Goal: Task Accomplishment & Management: Use online tool/utility

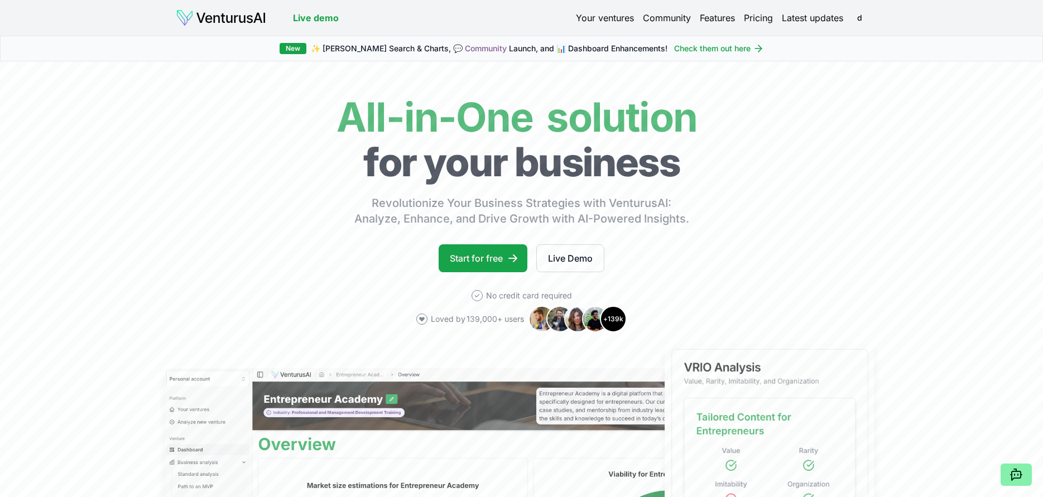
click at [592, 15] on link "Your ventures" at bounding box center [605, 17] width 58 height 13
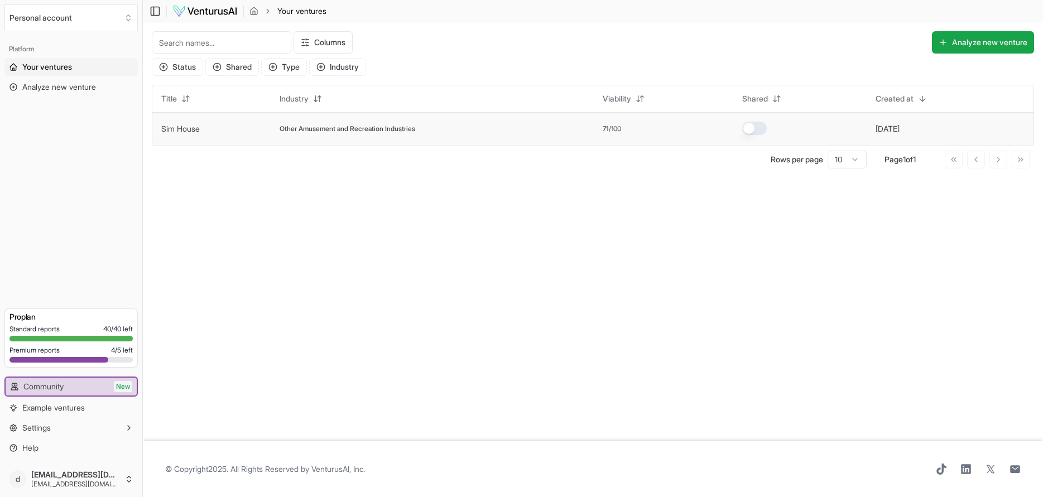
click at [328, 128] on span "Other Amusement and Recreation Industries" at bounding box center [348, 128] width 136 height 9
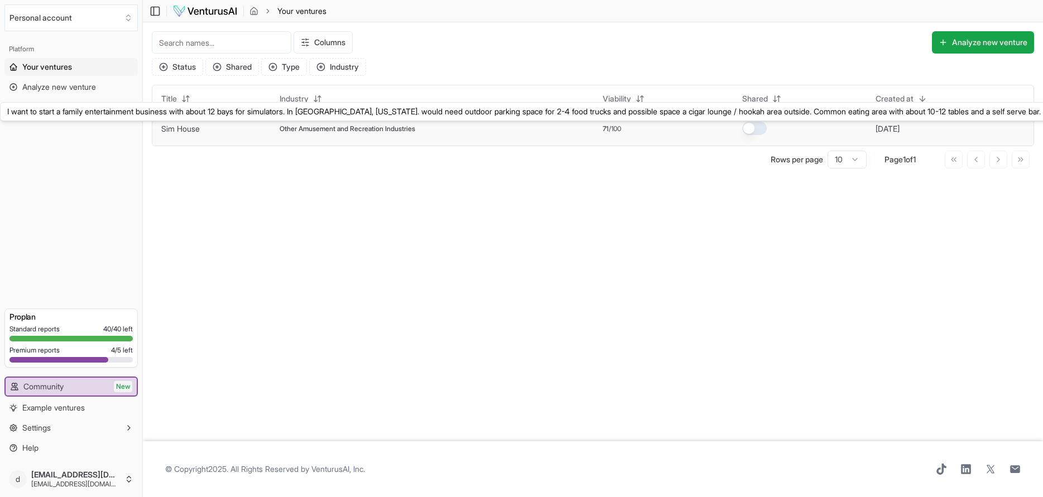
click at [180, 133] on link "Sim House" at bounding box center [180, 128] width 39 height 9
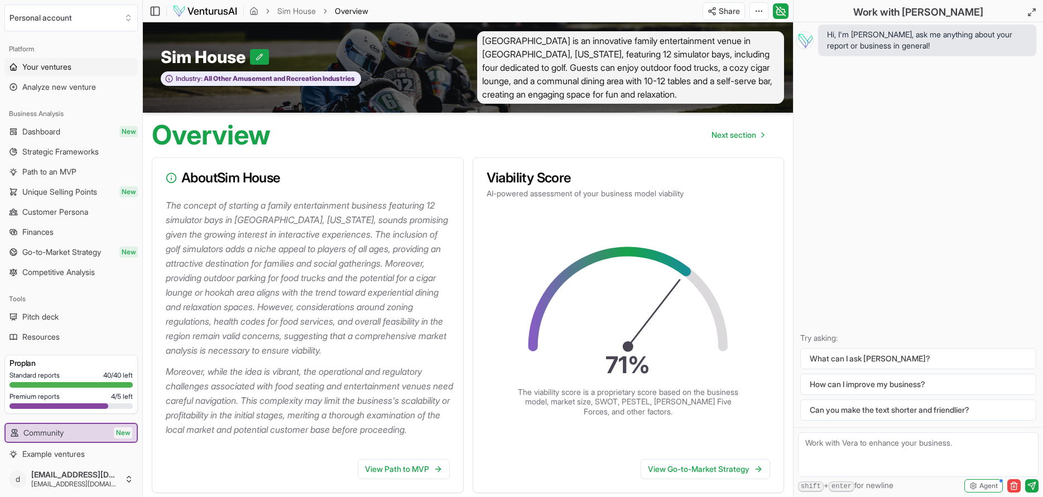
click at [67, 66] on span "Your ventures" at bounding box center [46, 66] width 49 height 11
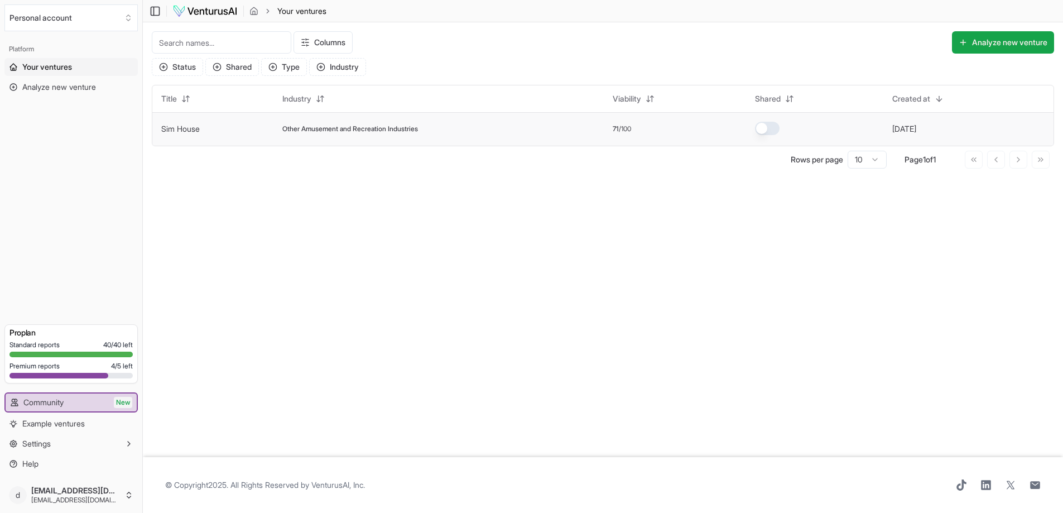
click at [360, 130] on span "Other Amusement and Recreation Industries" at bounding box center [350, 128] width 136 height 9
click at [35, 66] on span "Your ventures" at bounding box center [47, 66] width 50 height 11
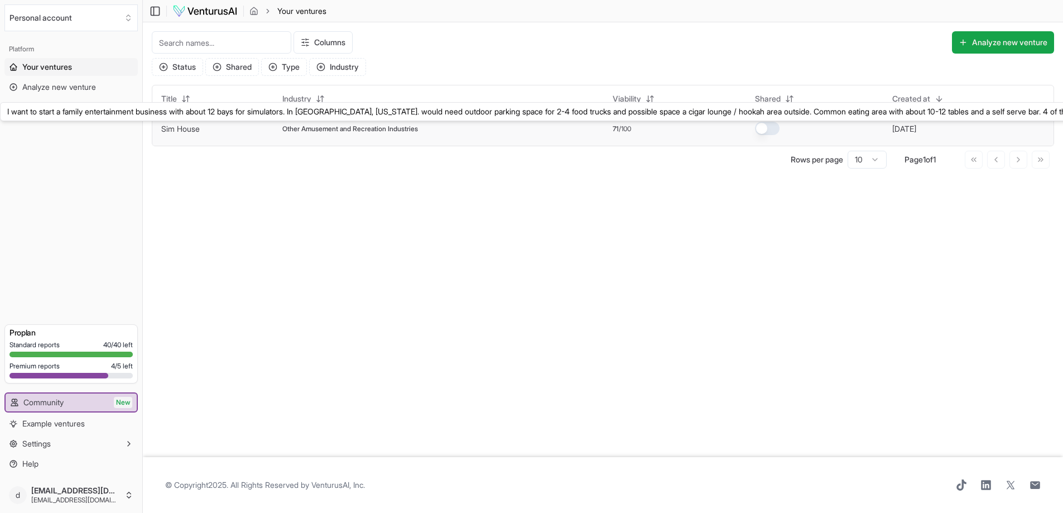
click at [176, 128] on link "Sim House" at bounding box center [180, 128] width 39 height 9
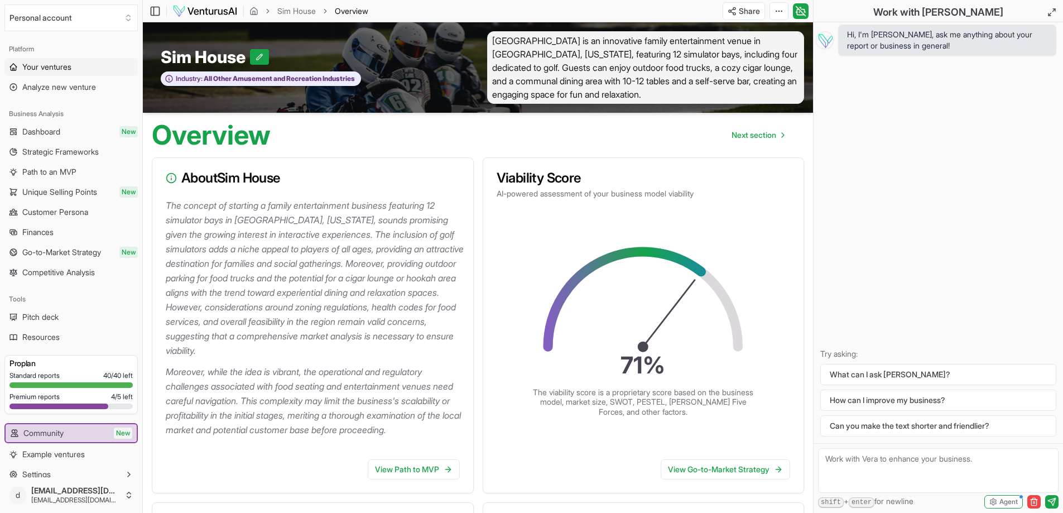
click at [56, 64] on span "Your ventures" at bounding box center [46, 66] width 49 height 11
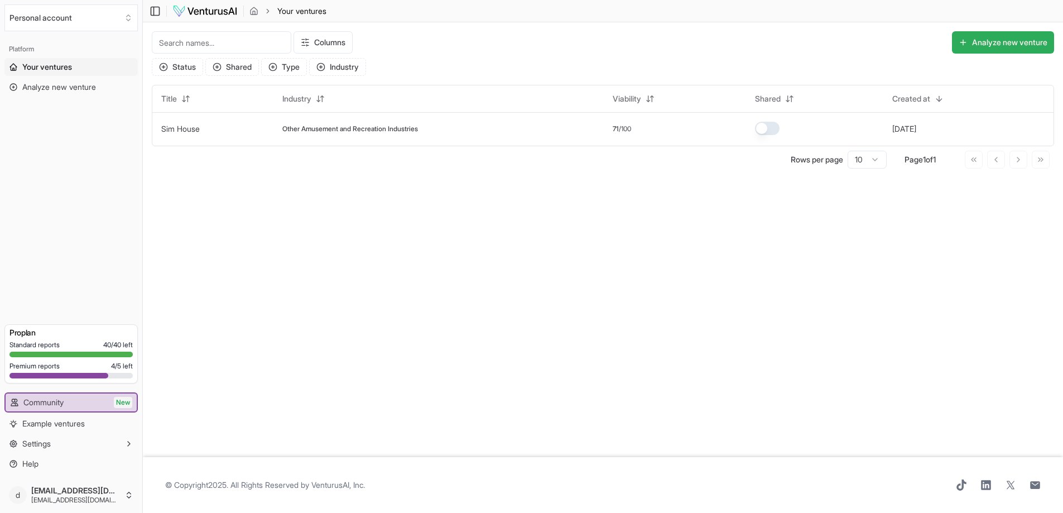
click at [997, 46] on button "Analyze new venture" at bounding box center [1003, 42] width 102 height 22
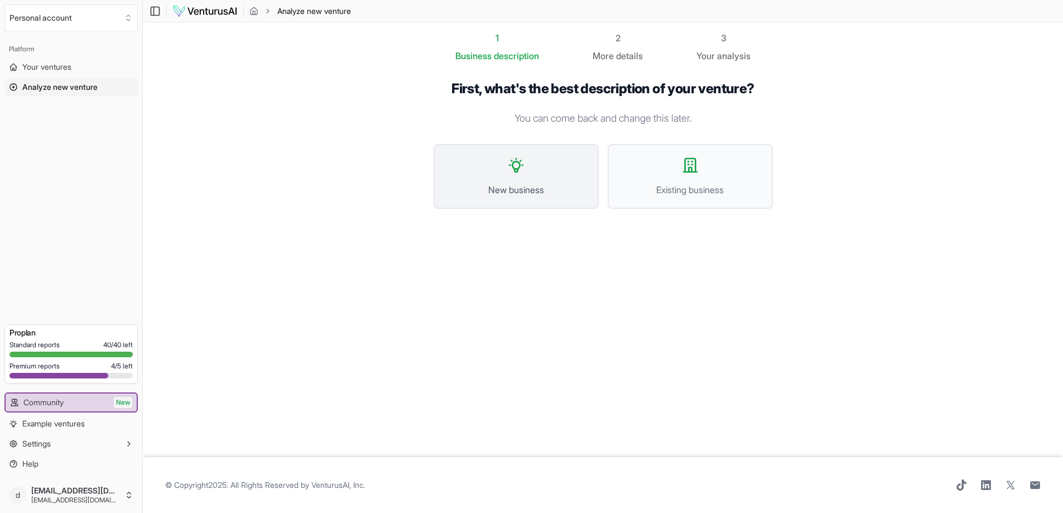
click at [504, 170] on button "New business" at bounding box center [516, 176] width 165 height 65
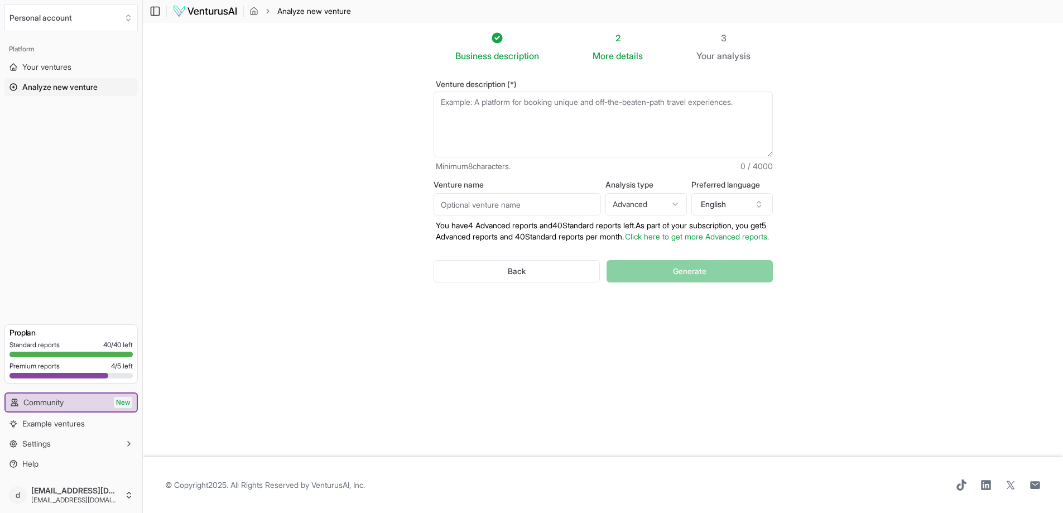
click at [453, 114] on textarea "Venture description (*)" at bounding box center [603, 125] width 339 height 66
paste textarea "Casa d'Essenza At Casa d'Essenza, we create eco-conscious, spice- and oil-based…"
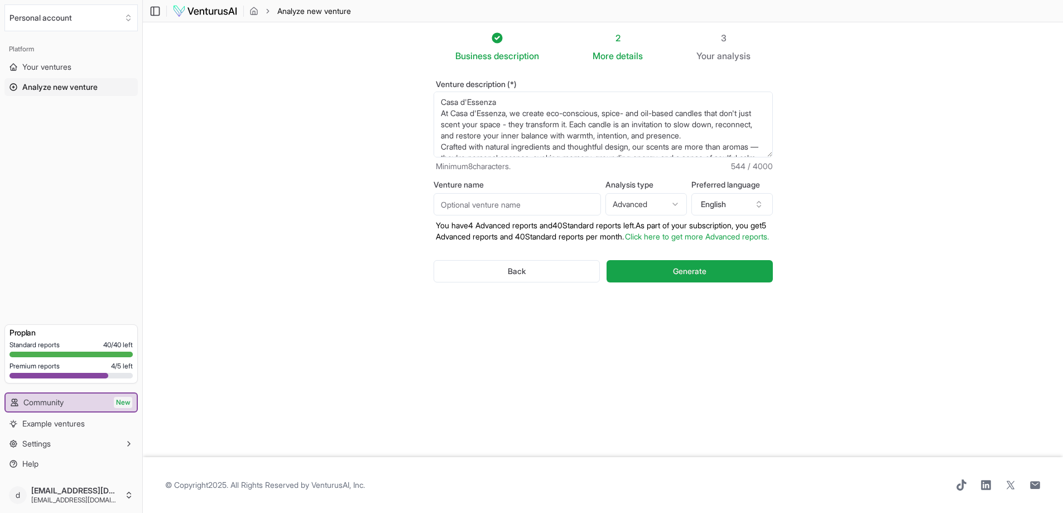
drag, startPoint x: 504, startPoint y: 102, endPoint x: 432, endPoint y: 102, distance: 72.0
click at [432, 102] on div "Venture description (*) Casa d'Essenza At Casa d'Essenza, we create eco-conscio…" at bounding box center [603, 191] width 375 height 256
drag, startPoint x: 595, startPoint y: 100, endPoint x: 656, endPoint y: 102, distance: 61.4
click at [656, 102] on textarea "I would like to start a candle business call Casa d'Essenza, we create eco-cons…" at bounding box center [603, 125] width 339 height 66
type textarea "I would like to start a candle business call Casa d'Essenza, we create eco-cons…"
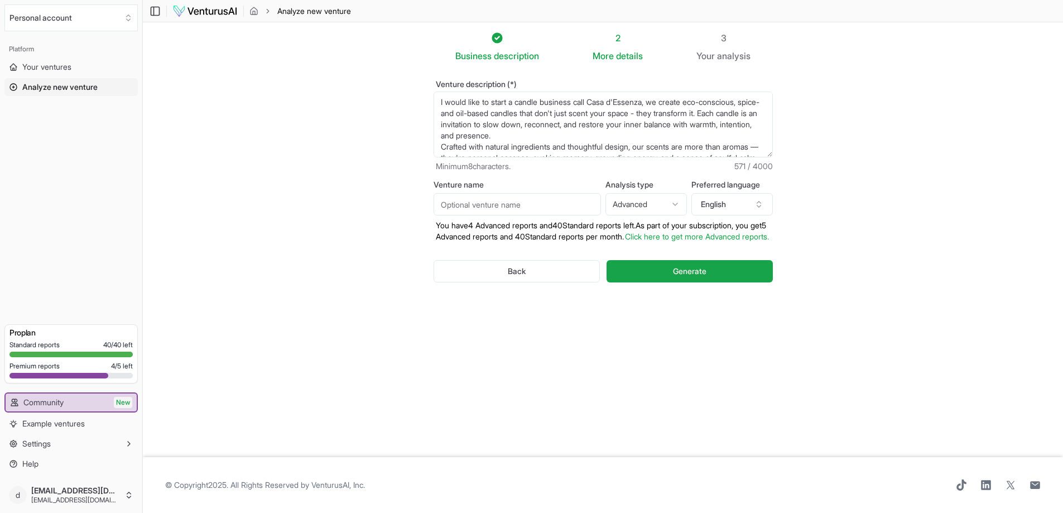
click at [462, 195] on input "Venture name" at bounding box center [517, 204] width 167 height 22
paste input "Casa d'Essenza,"
type input "Casa d'Essenza"
click at [657, 103] on textarea "I would like to start a candle business call Casa d'Essenza, we create eco-cons…" at bounding box center [603, 125] width 339 height 66
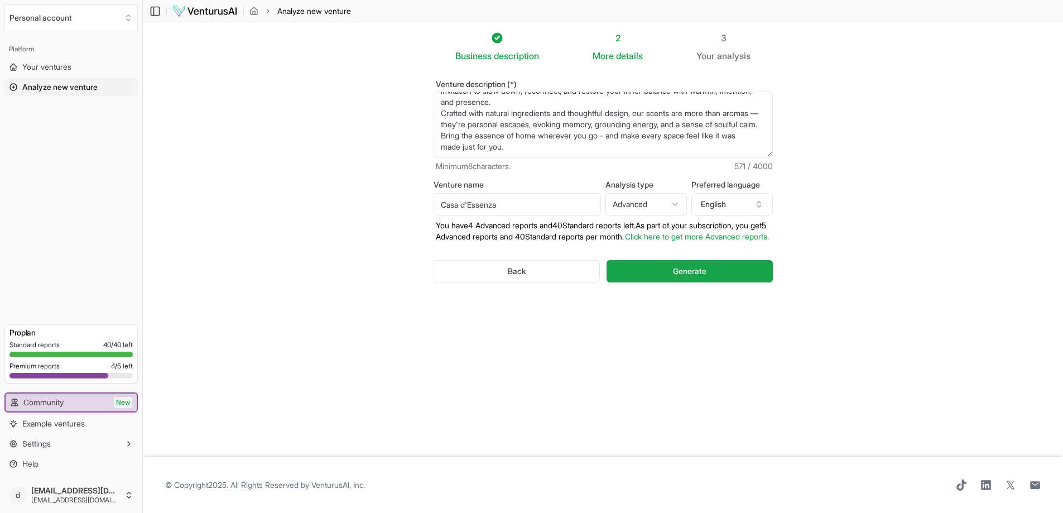
drag, startPoint x: 658, startPoint y: 103, endPoint x: 713, endPoint y: 184, distance: 98.3
click at [713, 184] on form "Venture description (*) I would like to start a candle business call Casa d'Ess…" at bounding box center [603, 190] width 339 height 220
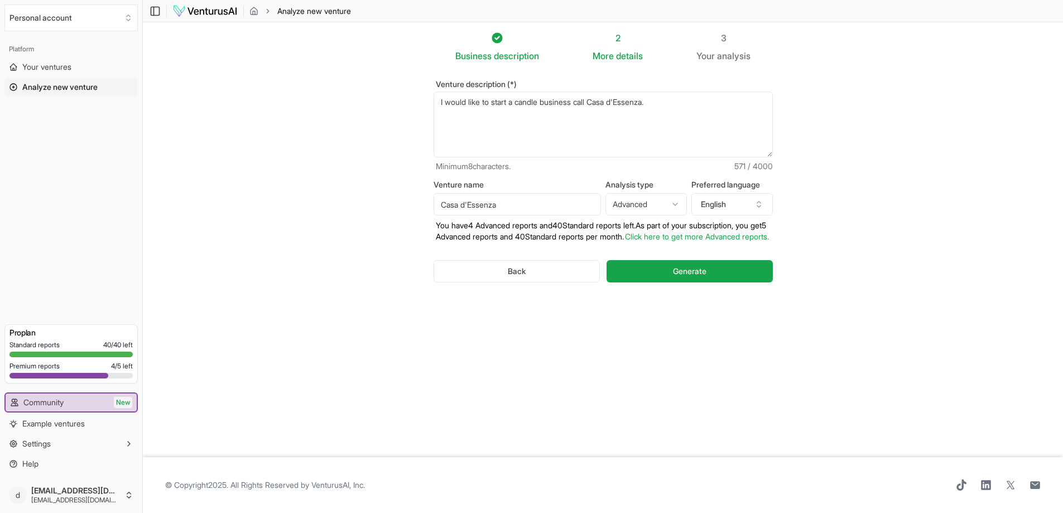
scroll to position [0, 0]
paste textarea "At Casa d’Essenza, we create eco-conscious, spice- and oil-based candles that d…"
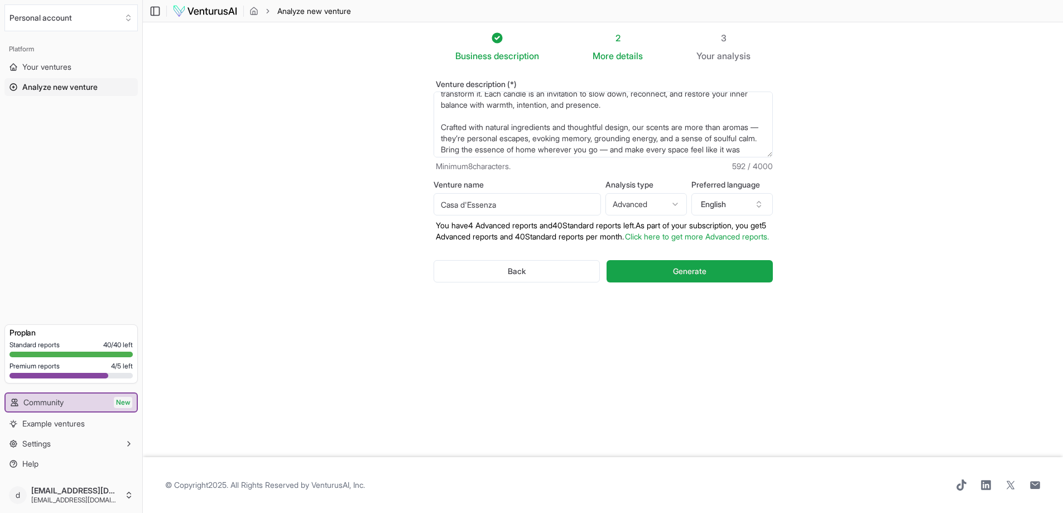
scroll to position [45, 0]
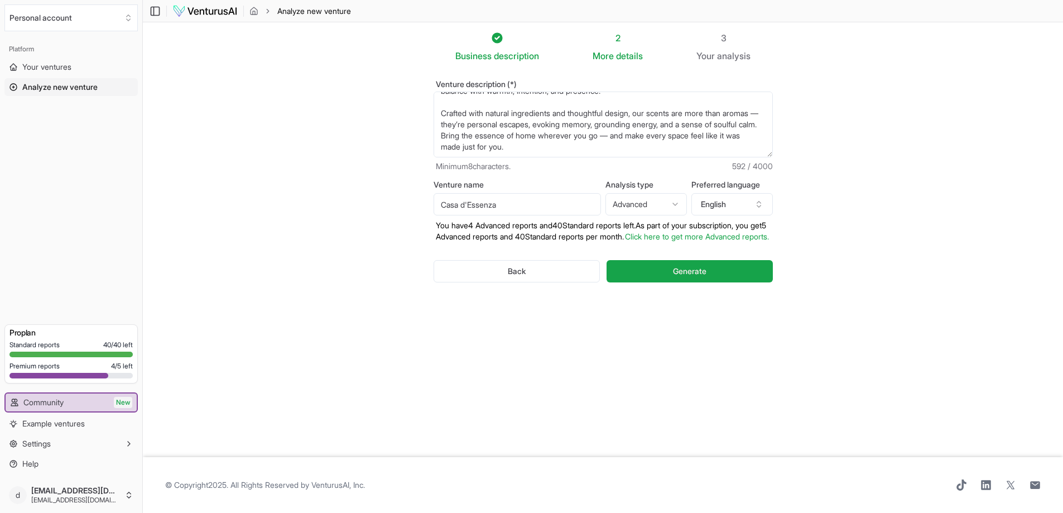
drag, startPoint x: 662, startPoint y: 99, endPoint x: 672, endPoint y: 161, distance: 63.3
click at [672, 161] on div "Venture description (*) I would like to start a candle business call Casa d'Ess…" at bounding box center [603, 126] width 339 height 92
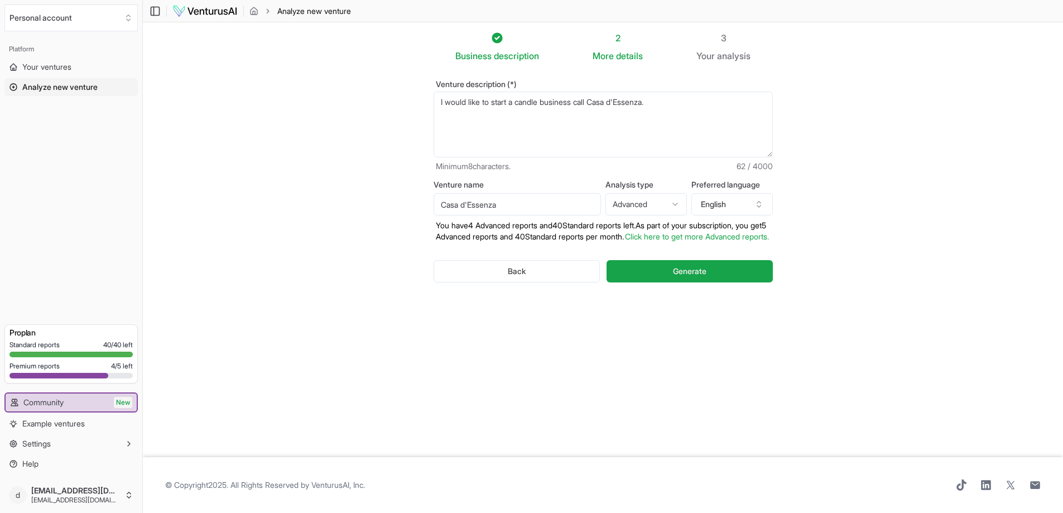
scroll to position [0, 0]
click at [699, 108] on textarea "I would like to start a candle business call Casa d'Essenza." at bounding box center [603, 125] width 339 height 66
paste textarea "At Casa d'Essenza, we make environmentally friendly candles made of spices and …"
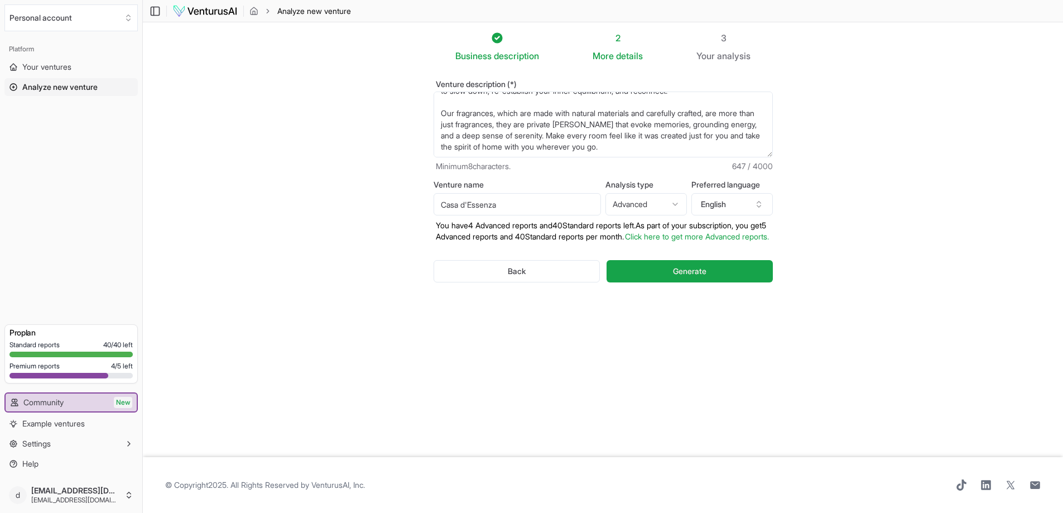
scroll to position [1, 0]
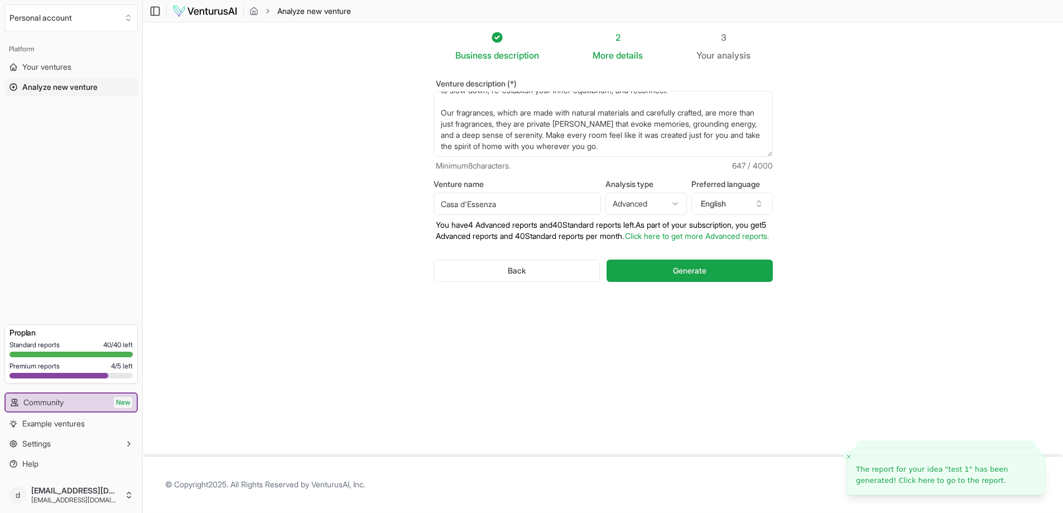
drag, startPoint x: 474, startPoint y: 148, endPoint x: 520, endPoint y: 146, distance: 46.4
click at [520, 146] on textarea "I would like to start a candle business call Casa d'Essenza." at bounding box center [603, 124] width 339 height 66
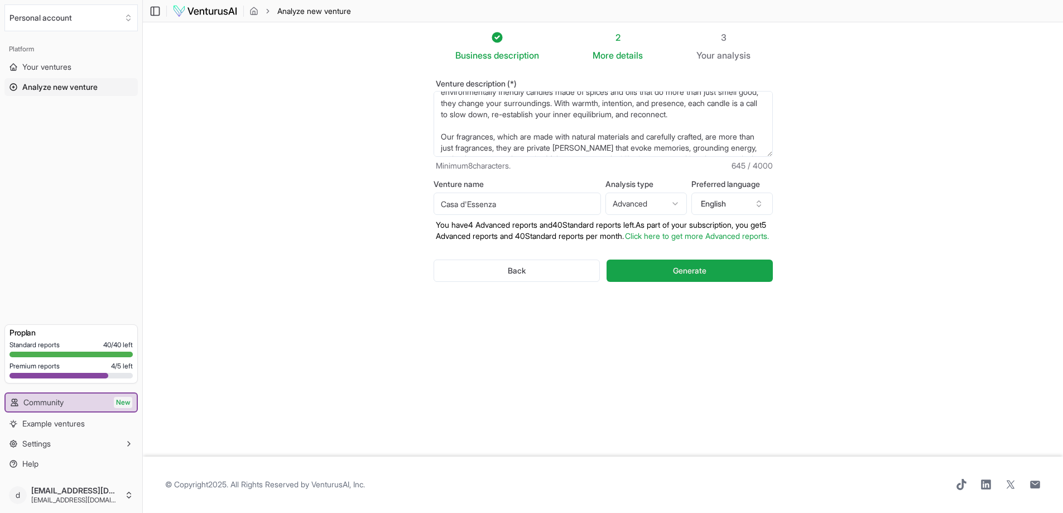
scroll to position [56, 0]
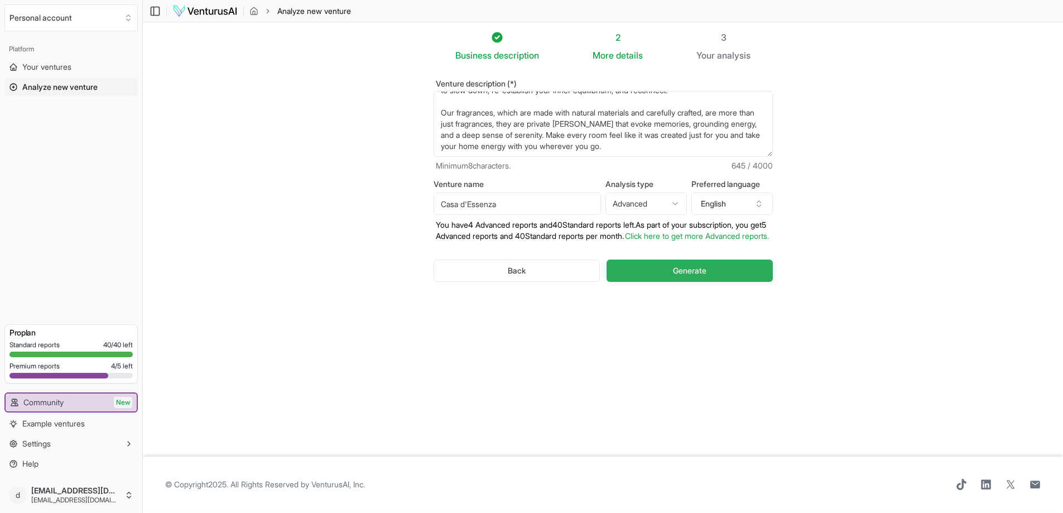
type textarea "I would like to start a candle business call Casa d'Essenza. At Casa d'Essenza,…"
click at [692, 276] on span "Generate" at bounding box center [689, 270] width 33 height 11
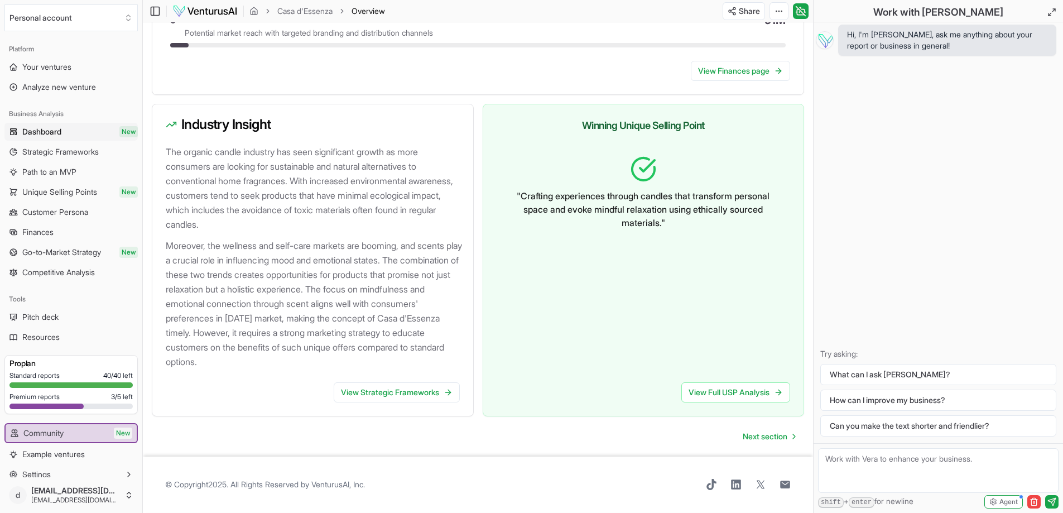
scroll to position [1117, 0]
click at [74, 157] on span "Strategic Frameworks" at bounding box center [60, 151] width 76 height 11
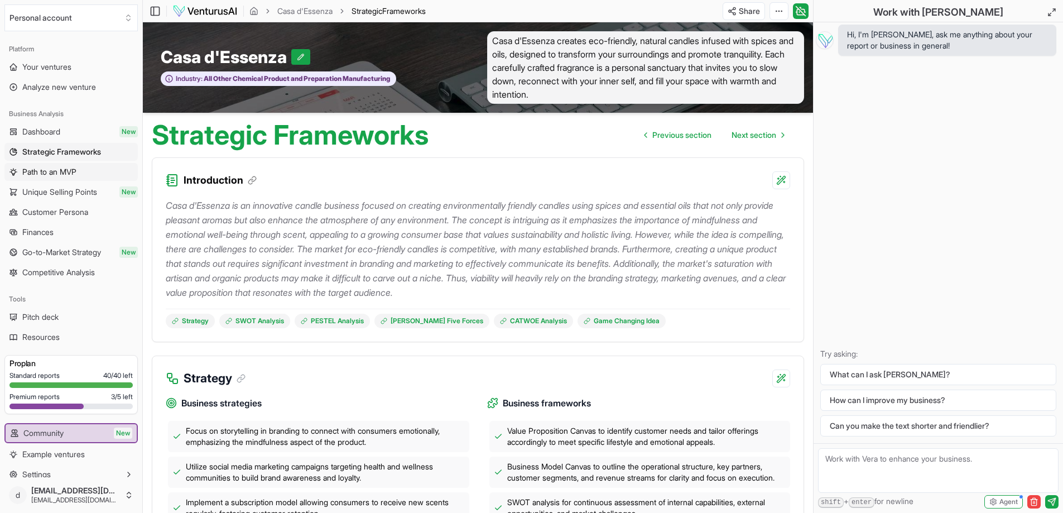
click at [64, 170] on span "Path to an MVP" at bounding box center [49, 171] width 54 height 11
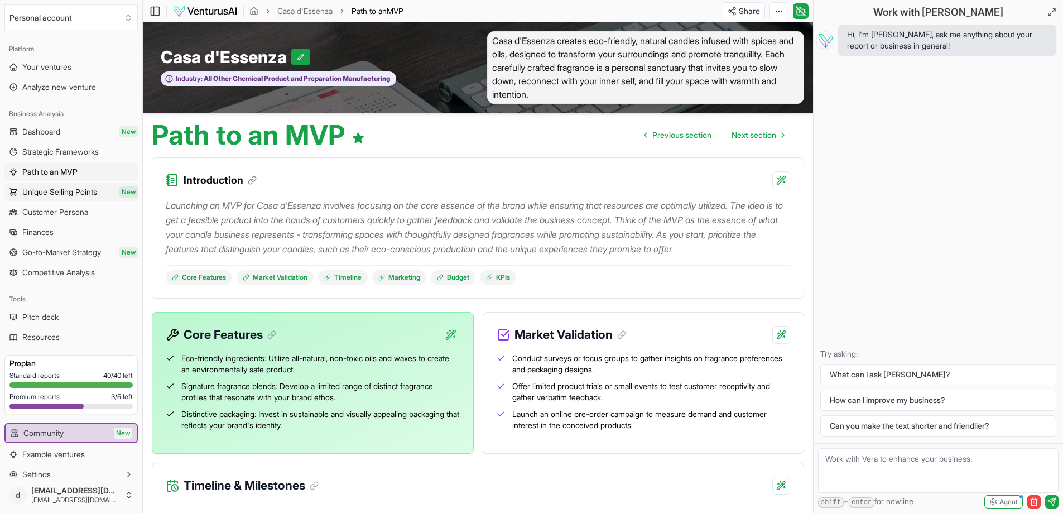
click at [56, 189] on span "Unique Selling Points" at bounding box center [59, 191] width 75 height 11
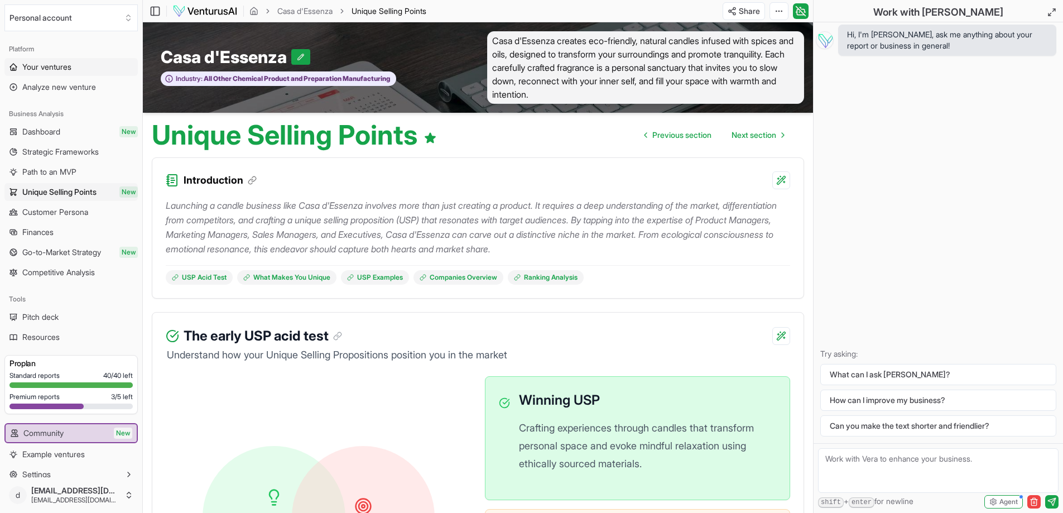
click at [49, 69] on span "Your ventures" at bounding box center [46, 66] width 49 height 11
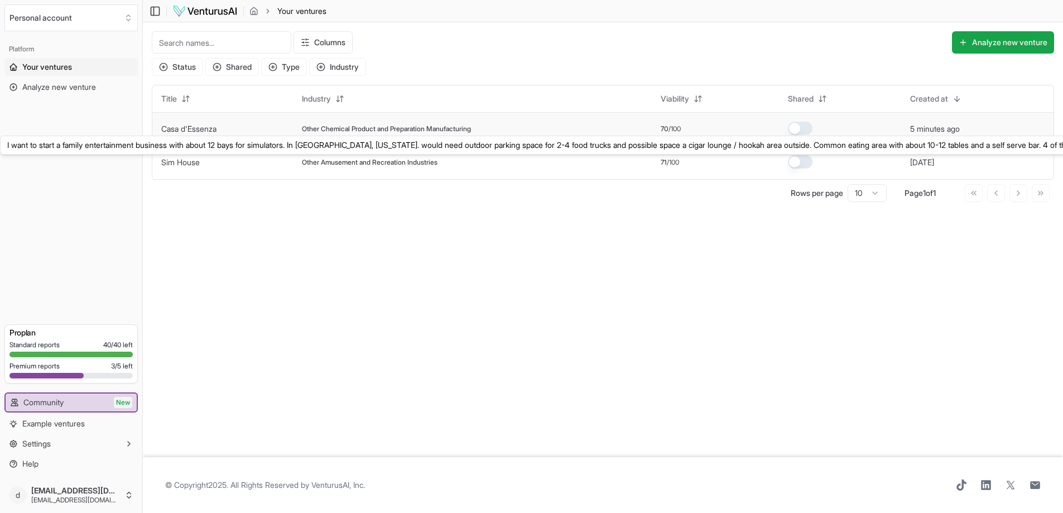
click at [185, 123] on button "Casa d'Essenza" at bounding box center [188, 128] width 55 height 11
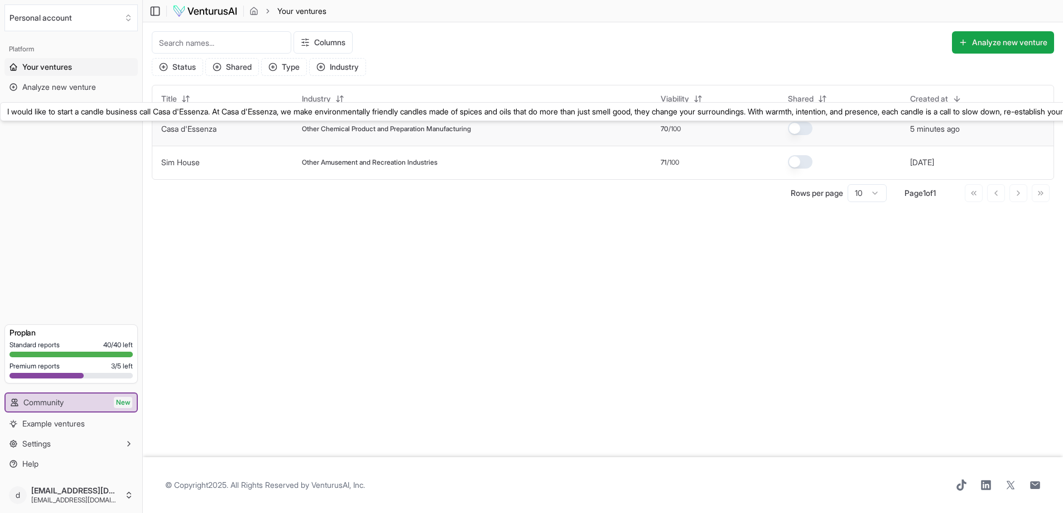
click at [185, 127] on link "Casa d'Essenza" at bounding box center [188, 128] width 55 height 9
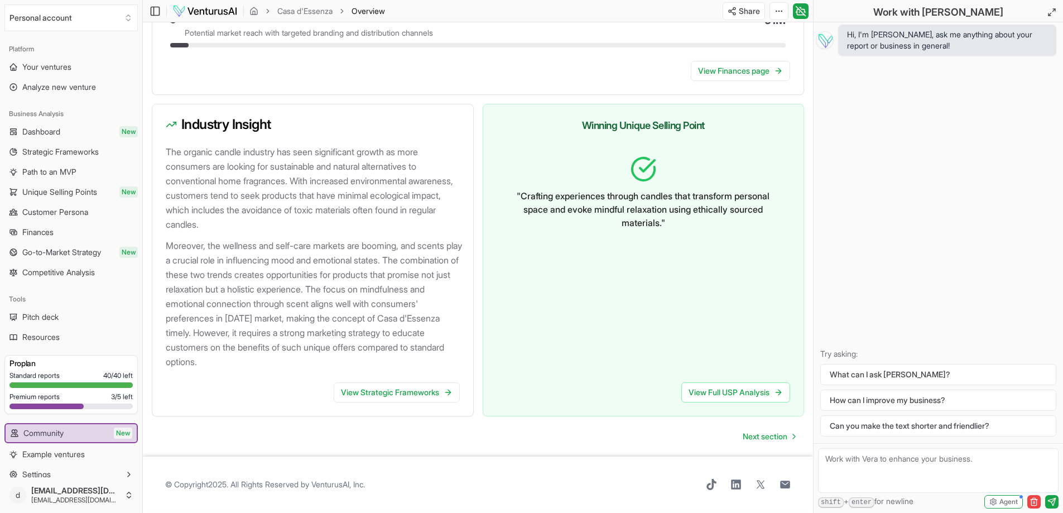
scroll to position [1117, 0]
click at [39, 235] on span "Finances" at bounding box center [37, 232] width 31 height 11
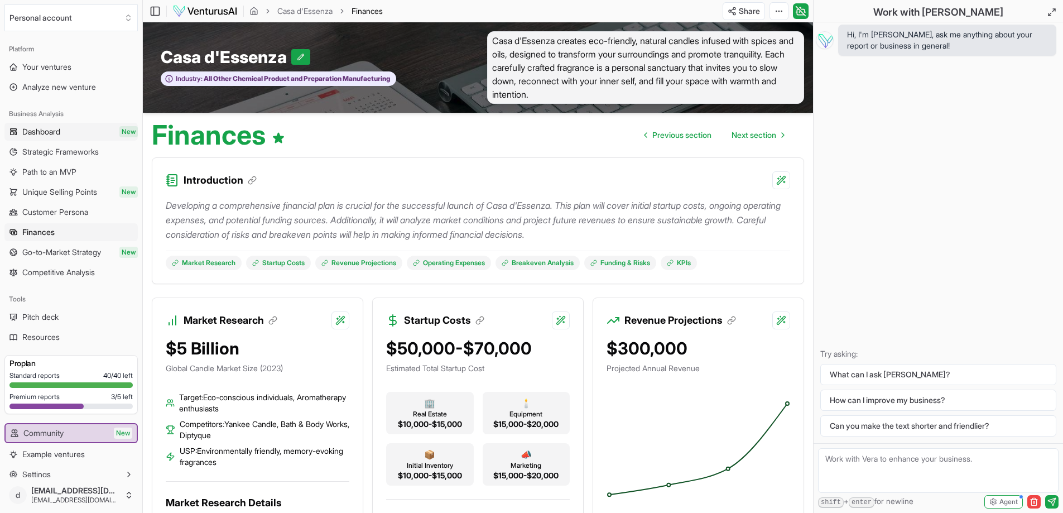
click at [47, 131] on span "Dashboard" at bounding box center [41, 131] width 38 height 11
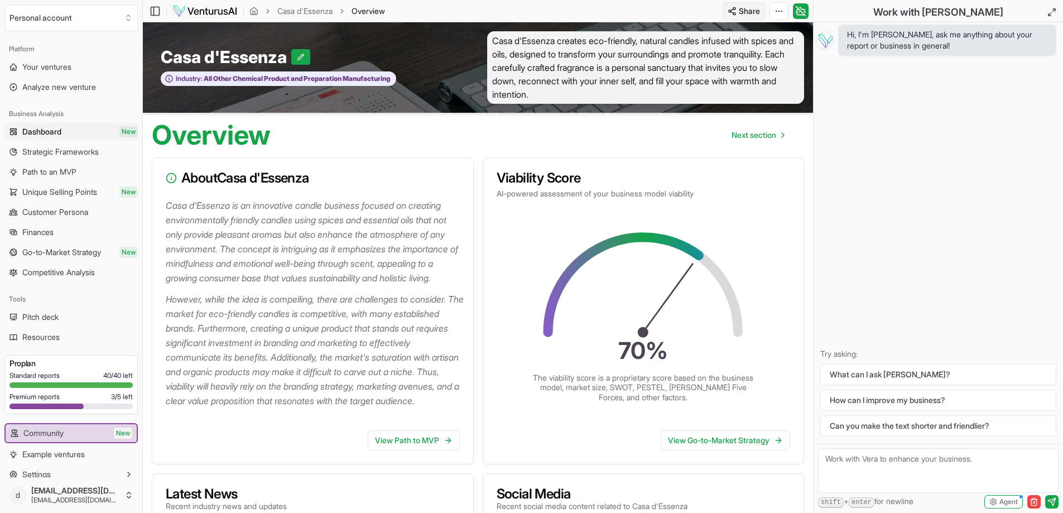
click at [741, 11] on html "We value your privacy We use cookies to enhance your browsing experience, serve…" at bounding box center [531, 256] width 1063 height 513
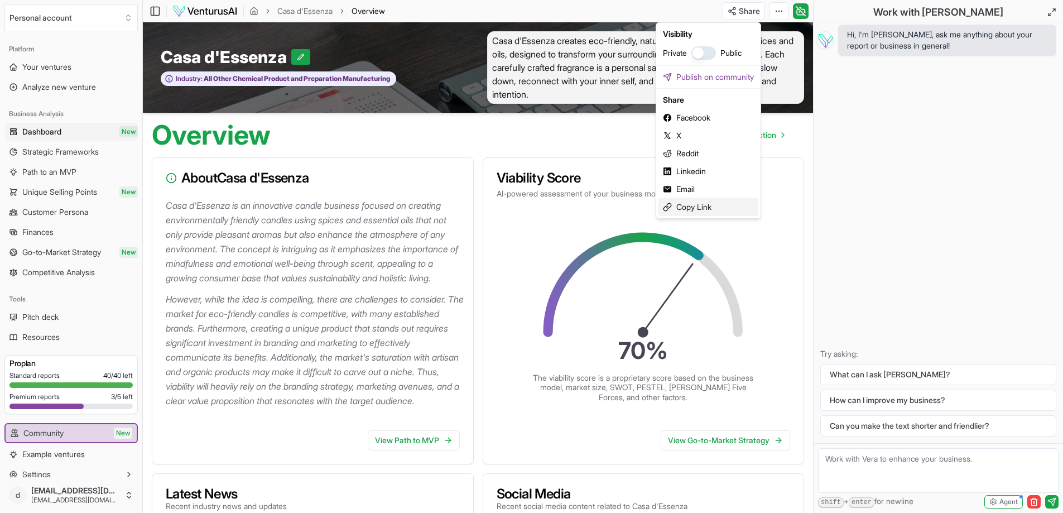
click at [694, 204] on div "Copy Link" at bounding box center [709, 207] width 100 height 18
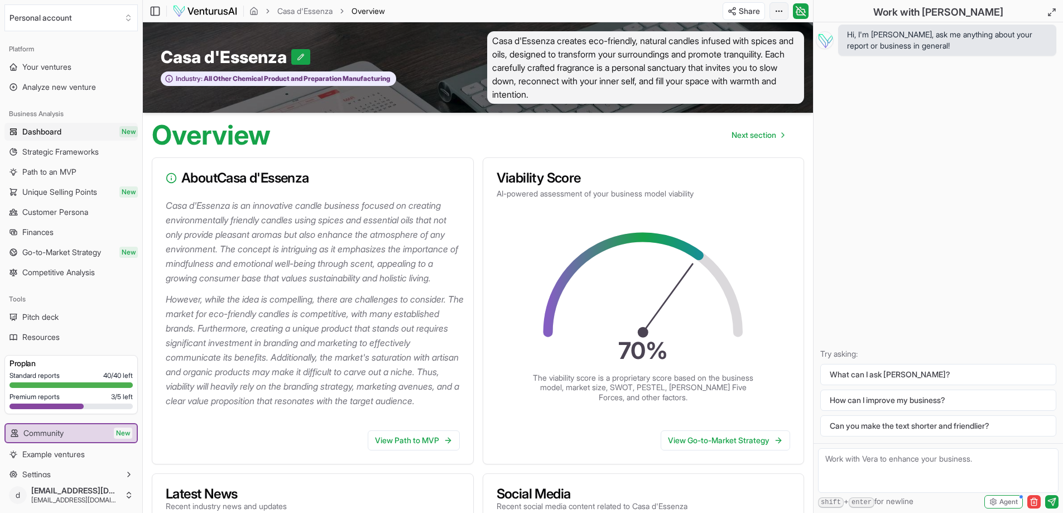
click at [782, 11] on html "We value your privacy We use cookies to enhance your browsing experience, serve…" at bounding box center [531, 256] width 1063 height 513
click at [759, 47] on div "Download PDF" at bounding box center [736, 52] width 91 height 18
click at [63, 62] on span "Your ventures" at bounding box center [46, 66] width 49 height 11
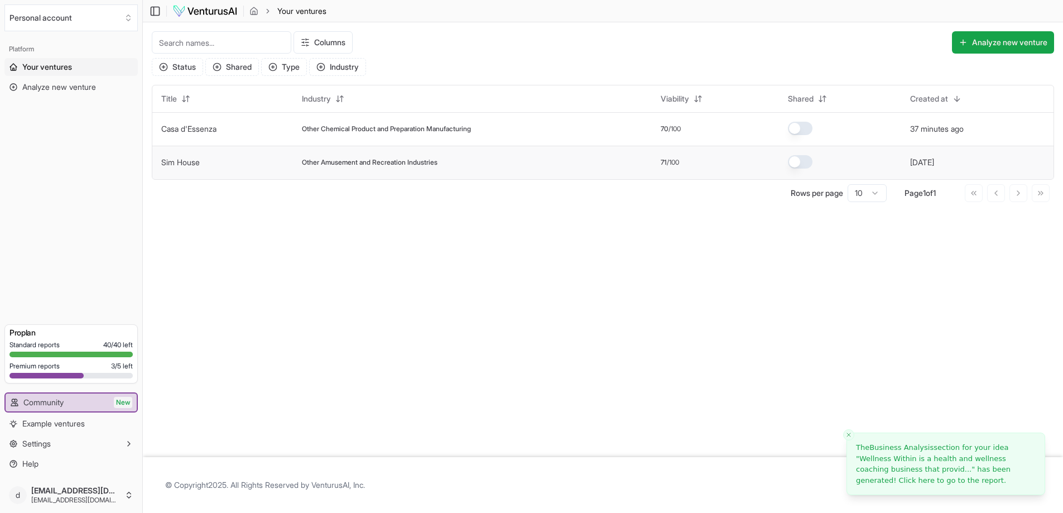
click at [183, 165] on link "Sim House" at bounding box center [180, 161] width 39 height 9
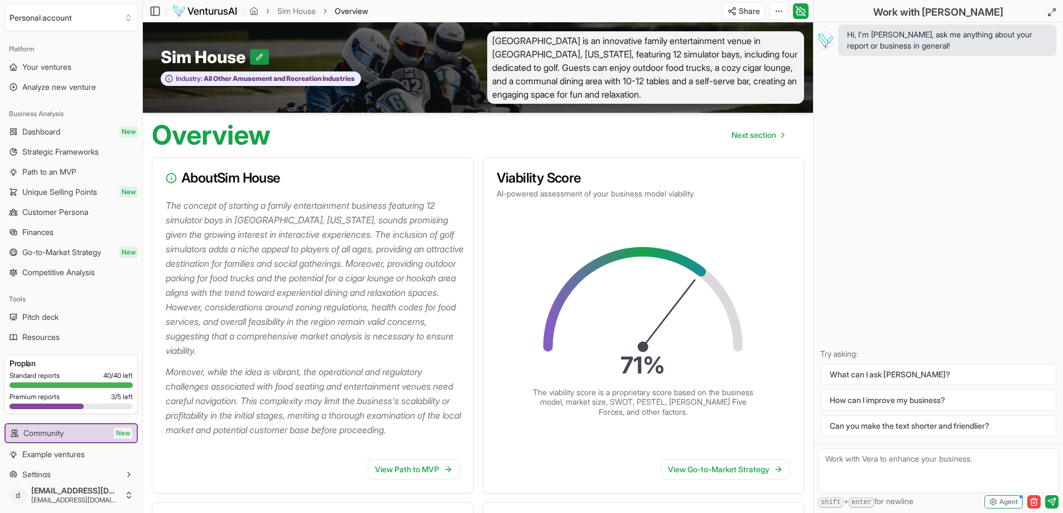
click at [261, 57] on icon at bounding box center [260, 57] width 8 height 8
drag, startPoint x: 199, startPoint y: 57, endPoint x: 153, endPoint y: 61, distance: 45.9
click at [153, 61] on div "Sim House Sim House Industry: All Other Amusement and Recreation Industries" at bounding box center [311, 67] width 336 height 73
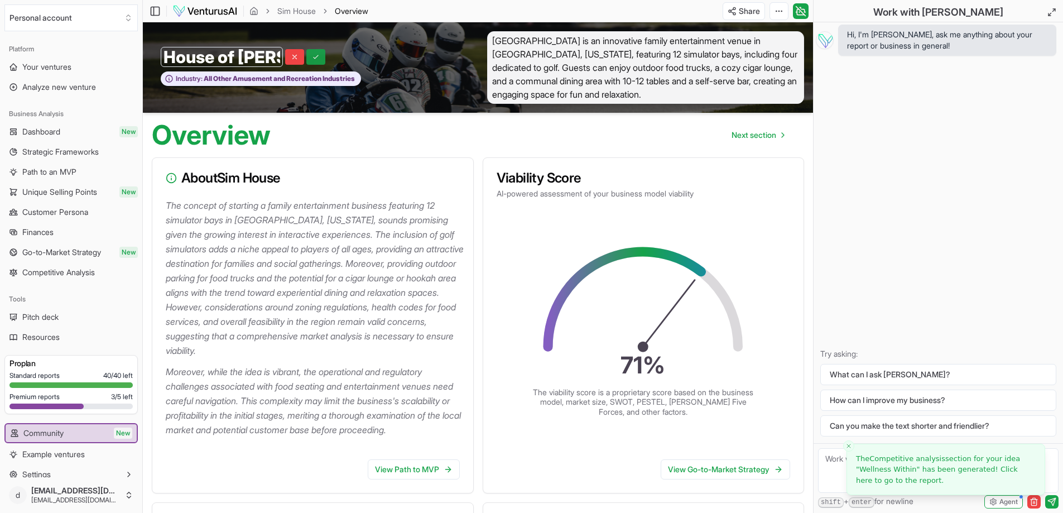
type input "House of [PERSON_NAME]"
click at [314, 55] on icon at bounding box center [316, 57] width 8 height 8
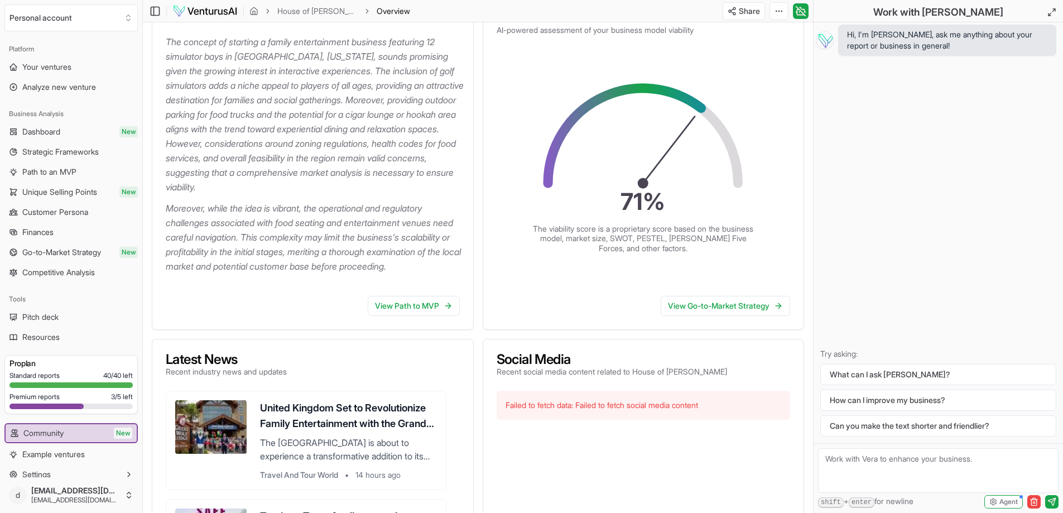
scroll to position [167, 0]
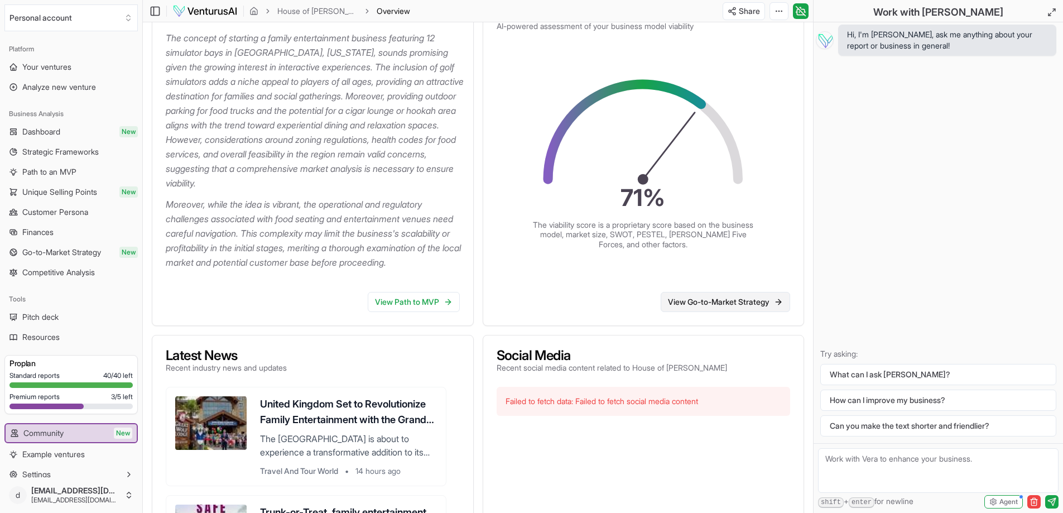
click at [720, 312] on link "View Go-to-Market Strategy" at bounding box center [726, 302] width 130 height 20
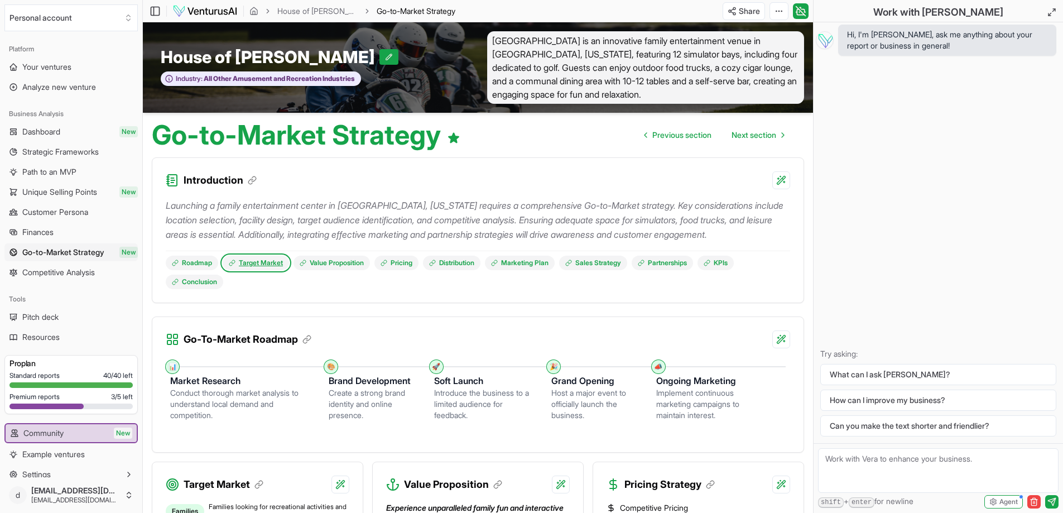
click at [253, 261] on link "Target Market" at bounding box center [256, 263] width 66 height 15
click at [539, 55] on span "[GEOGRAPHIC_DATA] is an innovative family entertainment venue in [GEOGRAPHIC_DA…" at bounding box center [646, 67] width 318 height 73
click at [175, 180] on icon at bounding box center [173, 180] width 4 height 0
click at [385, 54] on icon at bounding box center [389, 57] width 8 height 8
click at [316, 57] on icon at bounding box center [316, 56] width 4 height 3
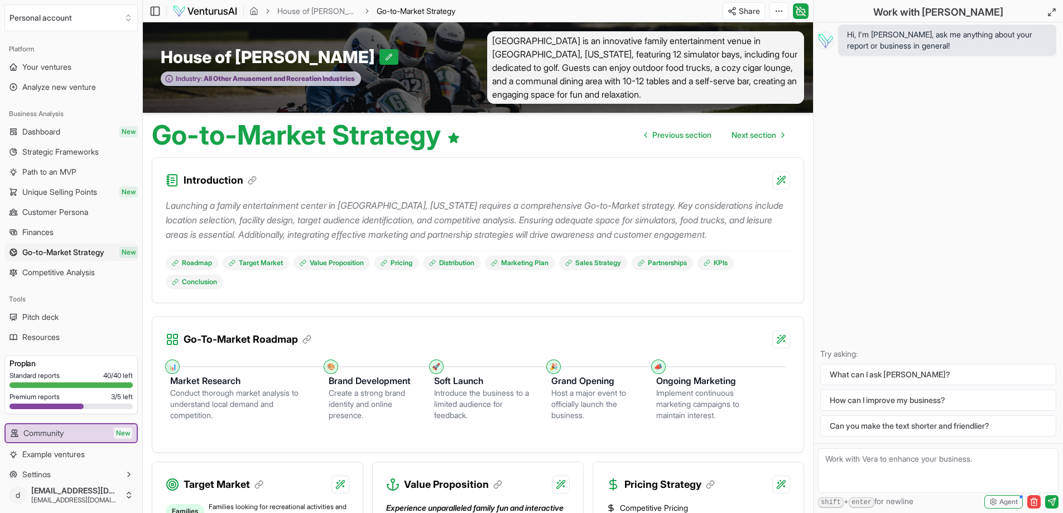
click at [305, 76] on span "All Other Amusement and Recreation Industries" at bounding box center [279, 78] width 152 height 9
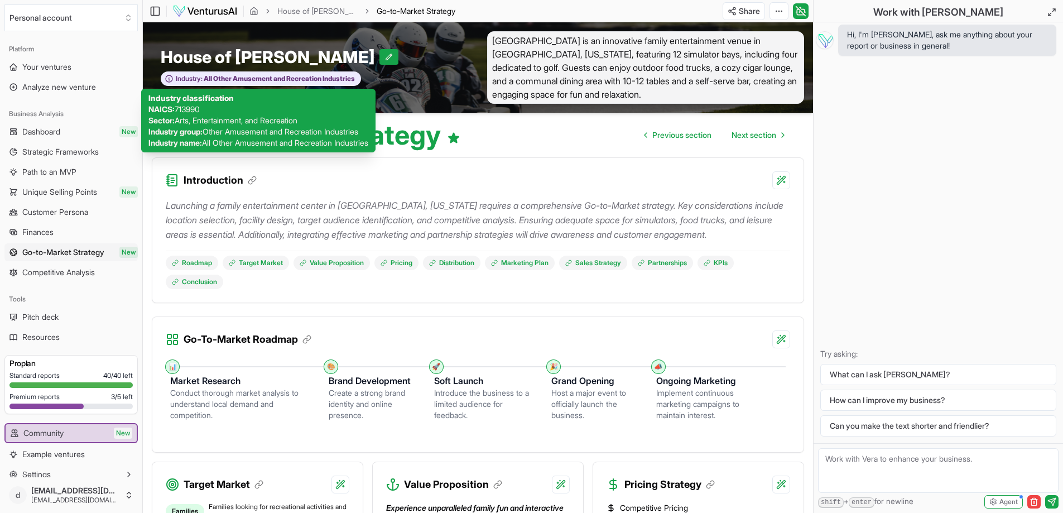
click at [496, 65] on span "[GEOGRAPHIC_DATA] is an innovative family entertainment venue in [GEOGRAPHIC_DA…" at bounding box center [646, 67] width 318 height 73
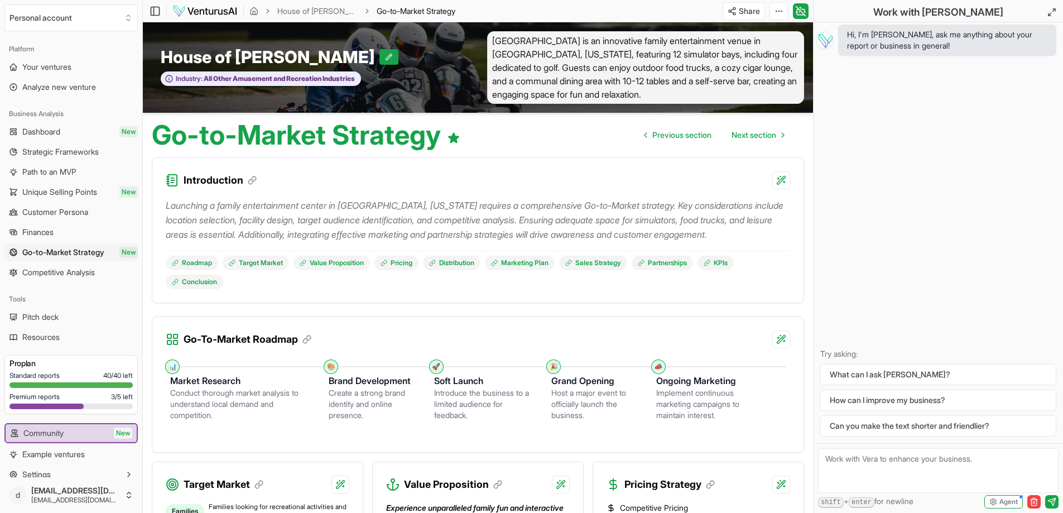
click at [717, 58] on span "[GEOGRAPHIC_DATA] is an innovative family entertainment venue in [GEOGRAPHIC_DA…" at bounding box center [646, 67] width 318 height 73
click at [593, 86] on span "[GEOGRAPHIC_DATA] is an innovative family entertainment venue in [GEOGRAPHIC_DA…" at bounding box center [646, 67] width 318 height 73
click at [579, 95] on span "[GEOGRAPHIC_DATA] is an innovative family entertainment venue in [GEOGRAPHIC_DA…" at bounding box center [646, 67] width 318 height 73
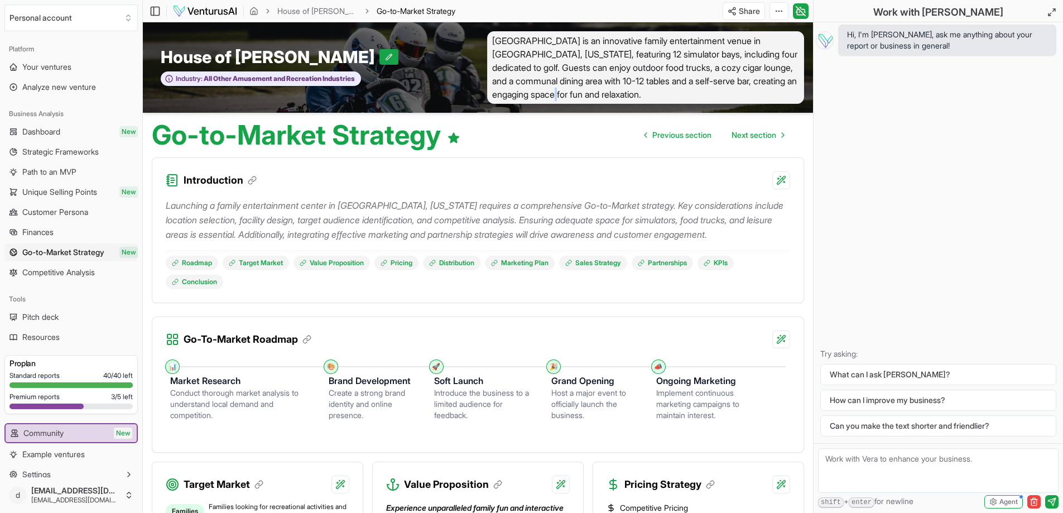
click at [594, 96] on span "[GEOGRAPHIC_DATA] is an innovative family entertainment venue in [GEOGRAPHIC_DA…" at bounding box center [646, 67] width 318 height 73
click at [38, 130] on span "Dashboard" at bounding box center [41, 131] width 38 height 11
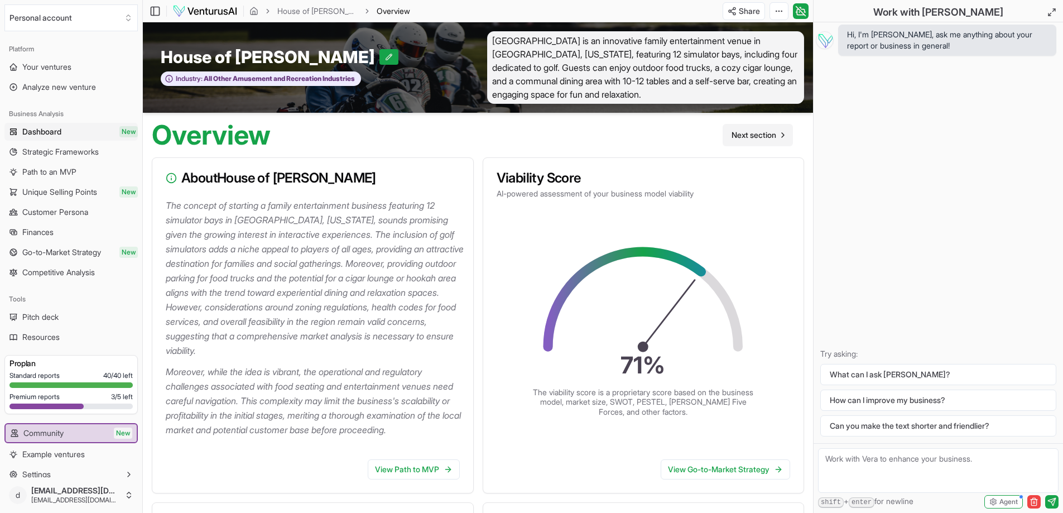
click at [752, 135] on span "Next section" at bounding box center [754, 135] width 45 height 11
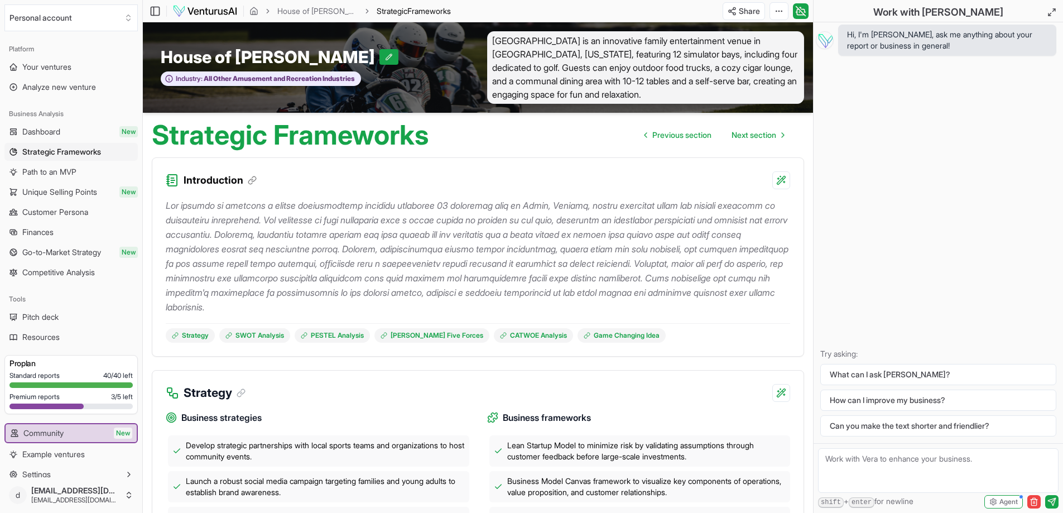
click at [852, 468] on textarea at bounding box center [938, 470] width 241 height 45
click at [838, 365] on button "What can I ask [PERSON_NAME]?" at bounding box center [939, 374] width 236 height 21
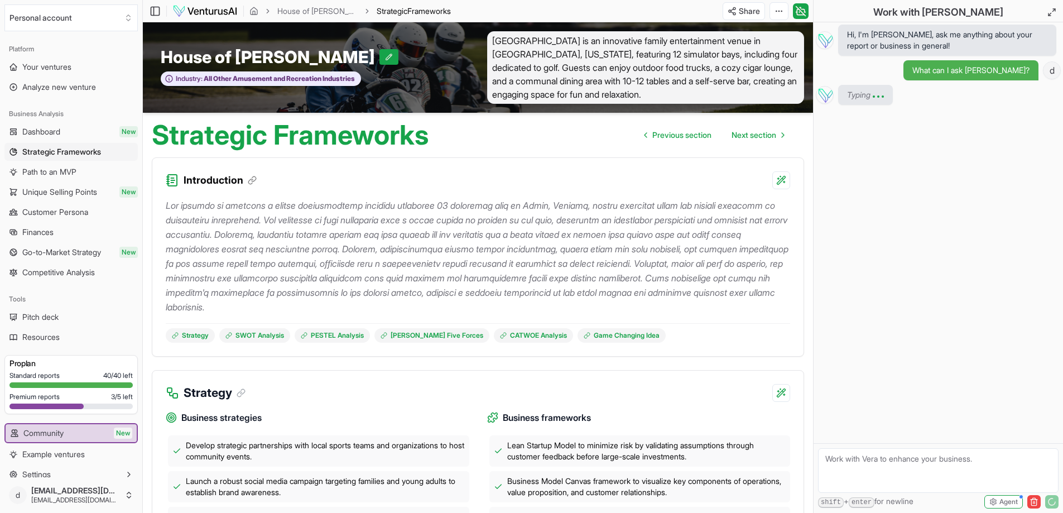
click at [825, 465] on textarea at bounding box center [938, 470] width 241 height 45
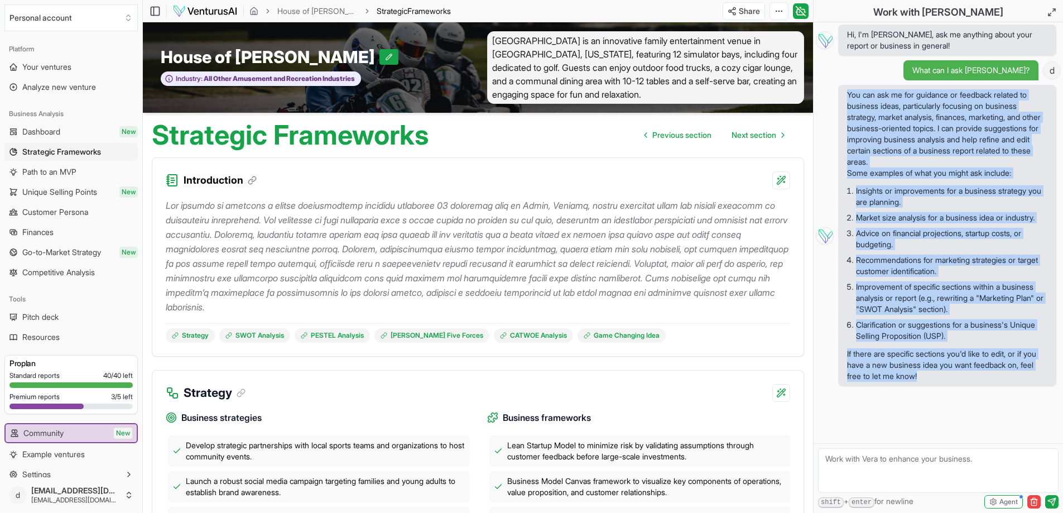
drag, startPoint x: 850, startPoint y: 92, endPoint x: 974, endPoint y: 399, distance: 331.3
click at [974, 399] on div "Hi, I'm [PERSON_NAME], ask me anything about your report or business in general…" at bounding box center [939, 232] width 250 height 421
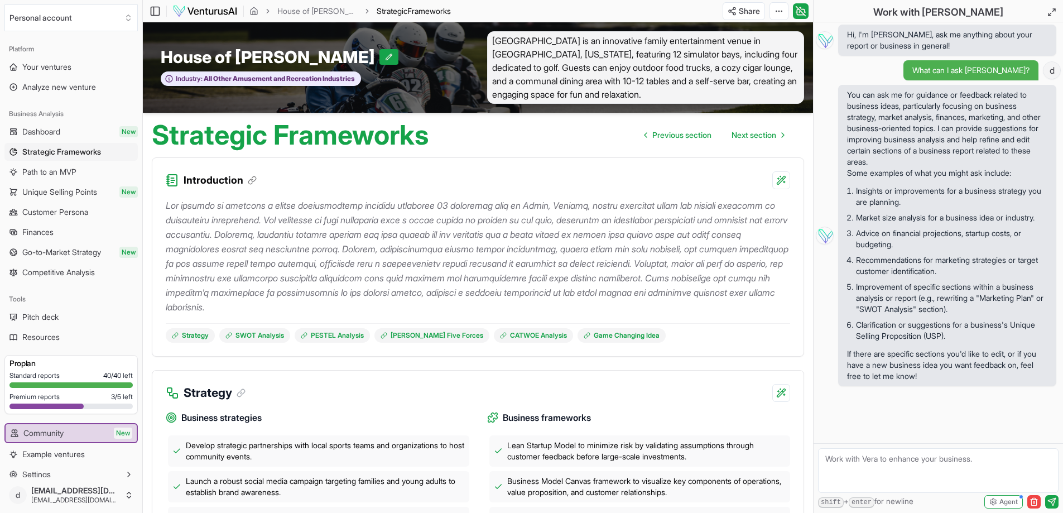
drag, startPoint x: 900, startPoint y: 295, endPoint x: 445, endPoint y: 366, distance: 460.6
click at [60, 69] on span "Your ventures" at bounding box center [46, 66] width 49 height 11
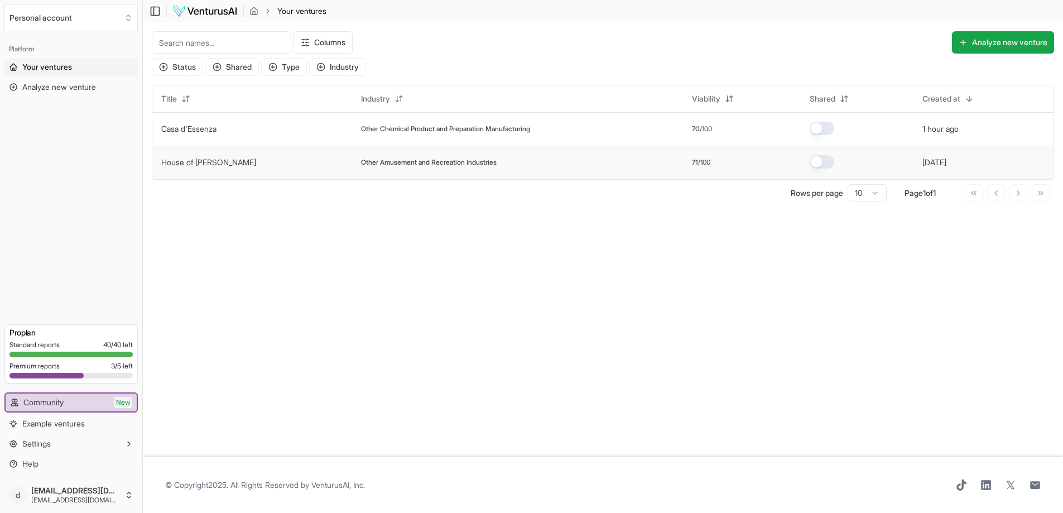
click at [361, 164] on span "Other Amusement and Recreation Industries" at bounding box center [429, 162] width 136 height 9
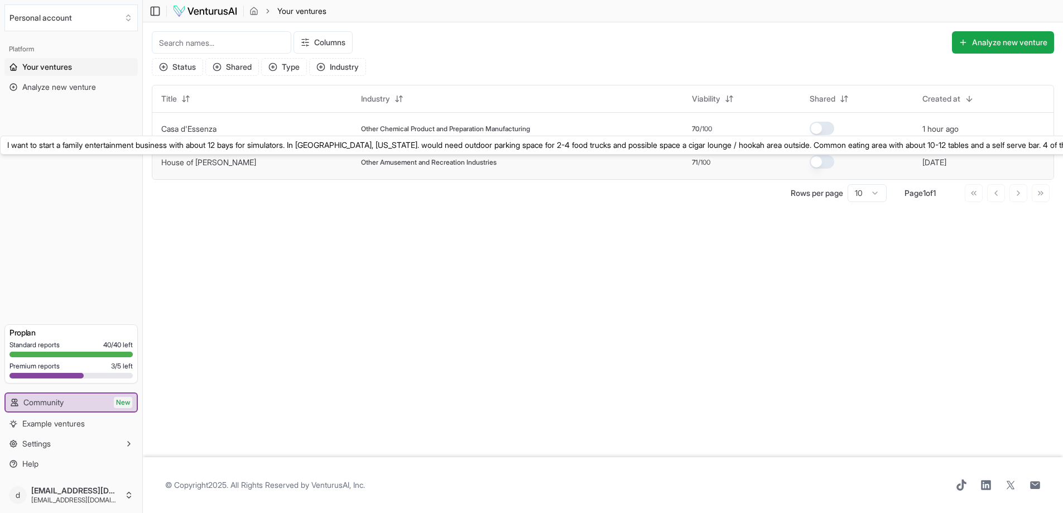
click at [175, 164] on link "House of [PERSON_NAME]" at bounding box center [208, 161] width 95 height 9
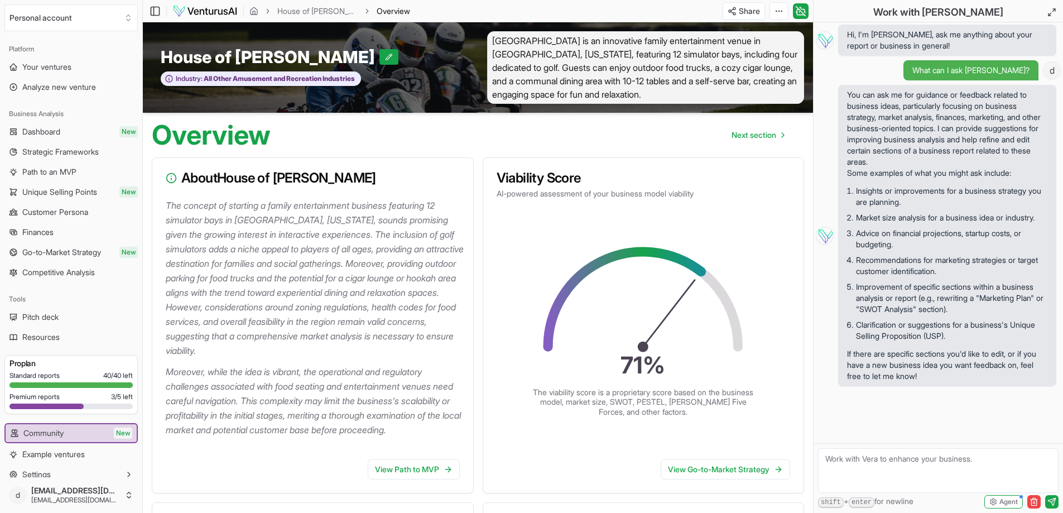
click at [837, 464] on textarea at bounding box center [938, 470] width 241 height 45
click at [526, 47] on span "[GEOGRAPHIC_DATA] is an innovative family entertainment venue in [GEOGRAPHIC_DA…" at bounding box center [646, 67] width 318 height 73
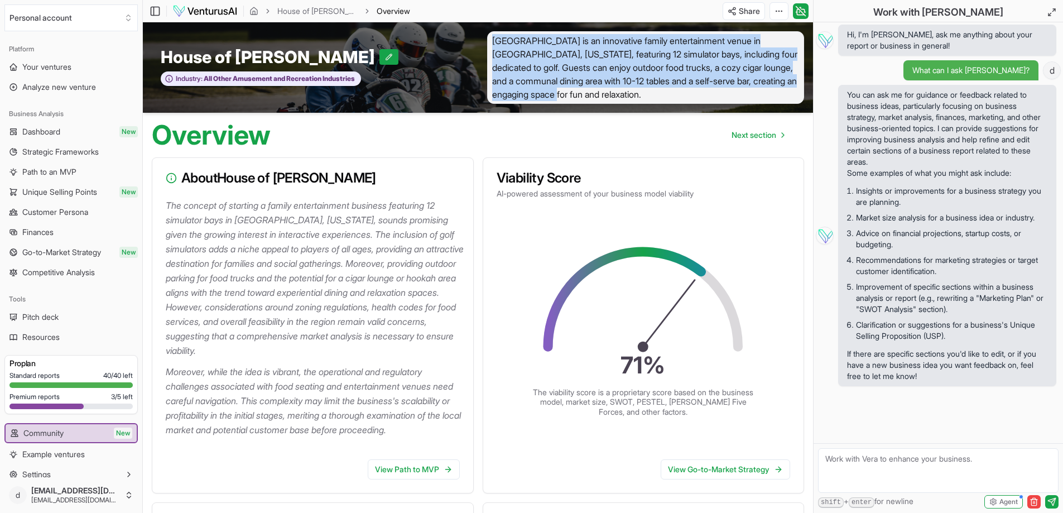
drag, startPoint x: 587, startPoint y: 95, endPoint x: 492, endPoint y: 36, distance: 111.4
click at [492, 36] on span "[GEOGRAPHIC_DATA] is an innovative family entertainment venue in [GEOGRAPHIC_DA…" at bounding box center [646, 67] width 318 height 73
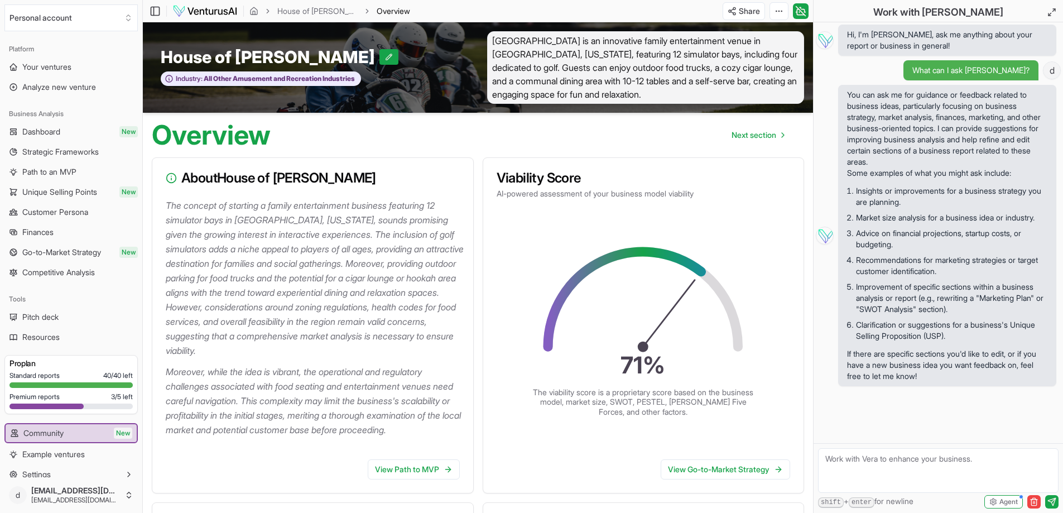
click at [850, 466] on textarea at bounding box center [938, 470] width 241 height 45
type textarea "can i edit my initial statement"
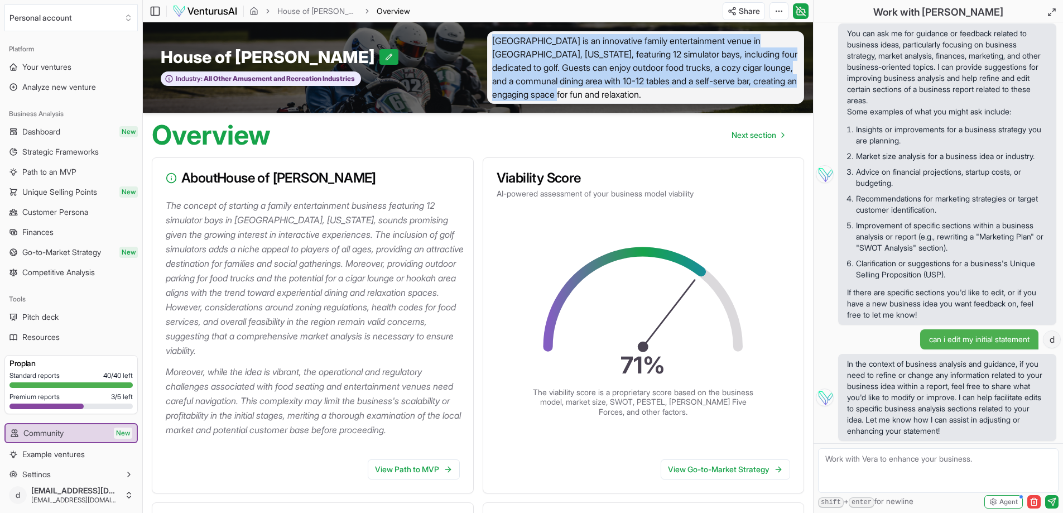
drag, startPoint x: 595, startPoint y: 97, endPoint x: 483, endPoint y: 45, distance: 122.6
click at [483, 45] on div "[GEOGRAPHIC_DATA] is an innovative family entertainment venue in [GEOGRAPHIC_DA…" at bounding box center [646, 67] width 336 height 73
copy span "[GEOGRAPHIC_DATA] is an innovative family entertainment venue in [GEOGRAPHIC_DA…"
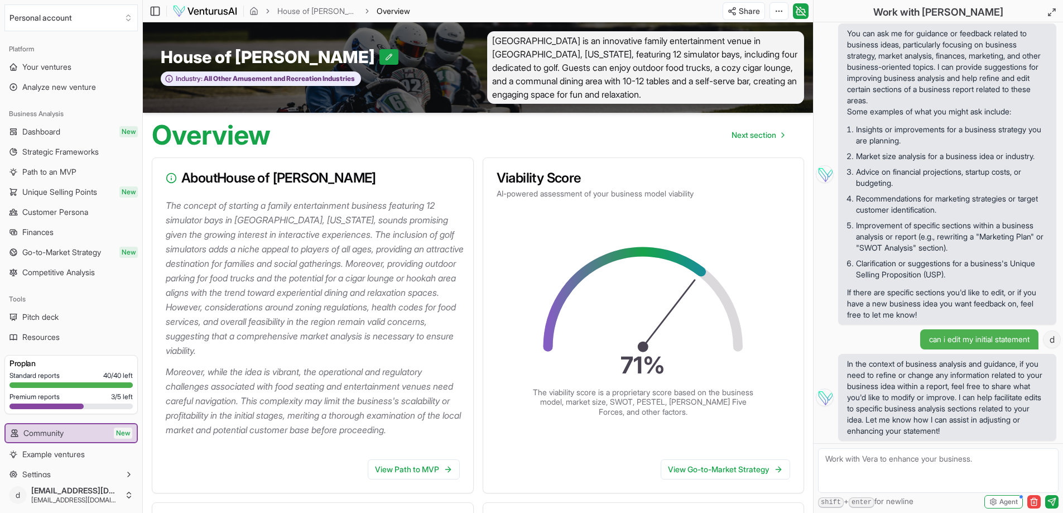
click at [844, 468] on textarea at bounding box center [938, 470] width 241 height 45
type textarea "change my paln to"
